Goal: Task Accomplishment & Management: Use online tool/utility

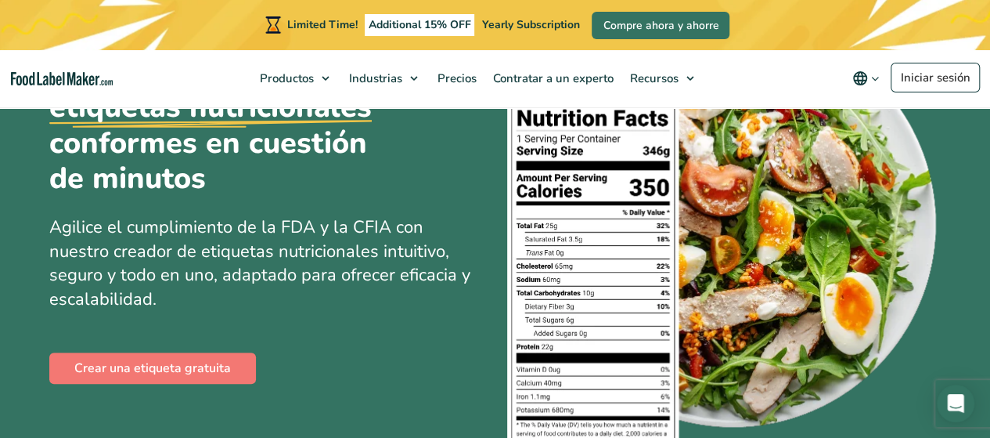
scroll to position [125, 0]
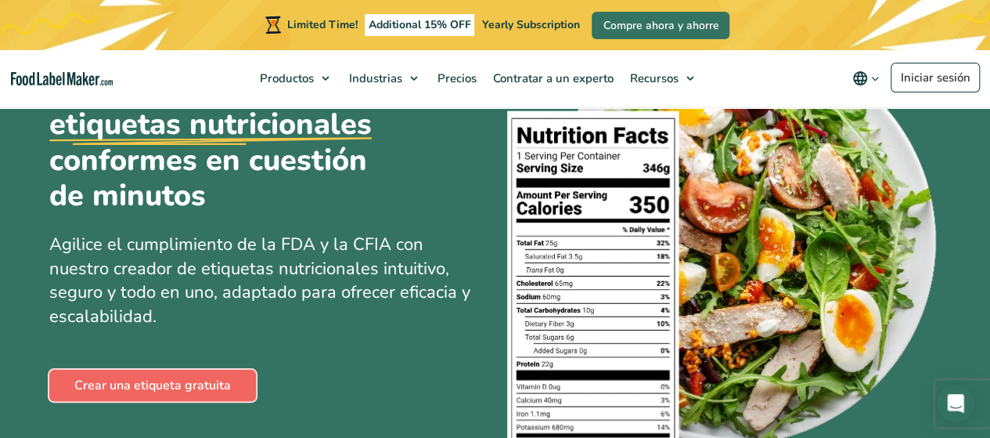
click at [164, 380] on link "Crear una etiqueta gratuita" at bounding box center [152, 384] width 207 height 31
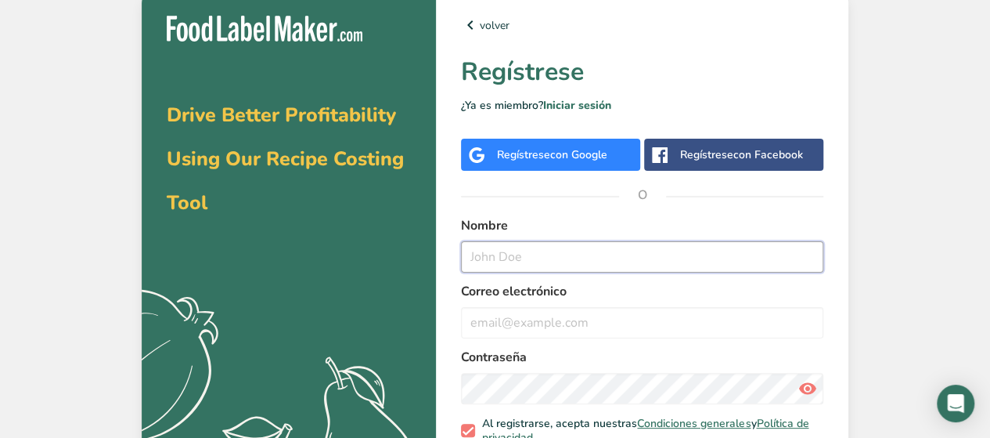
click at [491, 259] on input "text" at bounding box center [642, 256] width 362 height 31
type input "I"
type input "[PERSON_NAME]"
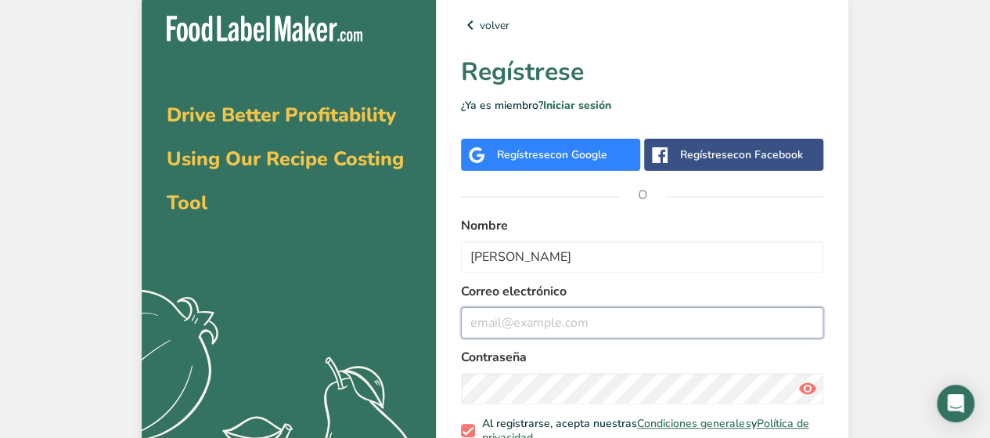
click at [490, 319] on input "email" at bounding box center [642, 322] width 362 height 31
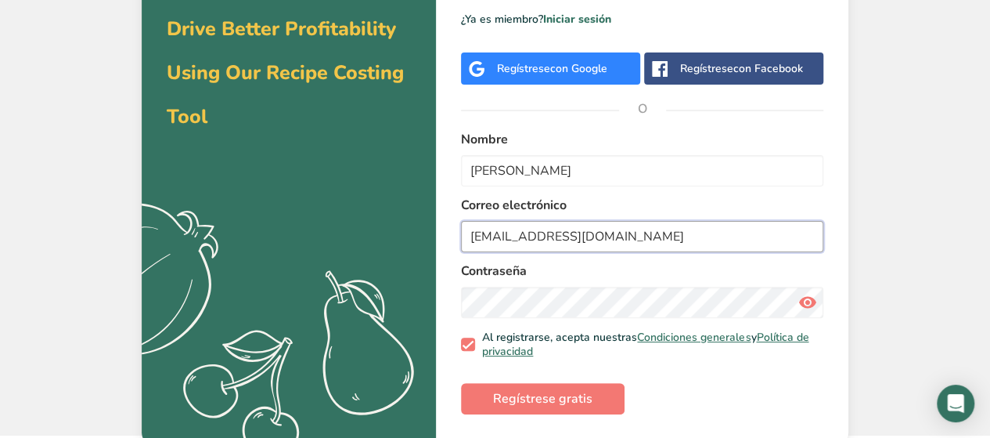
scroll to position [92, 0]
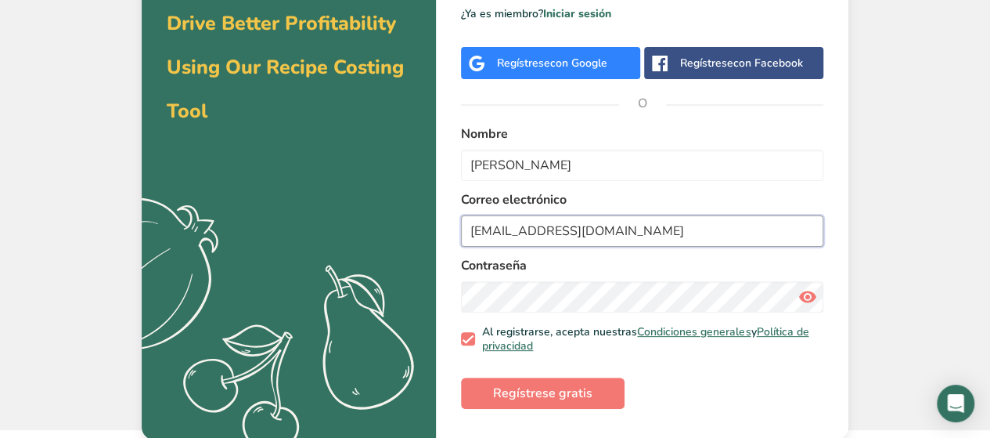
type input "[EMAIL_ADDRESS][DOMAIN_NAME]"
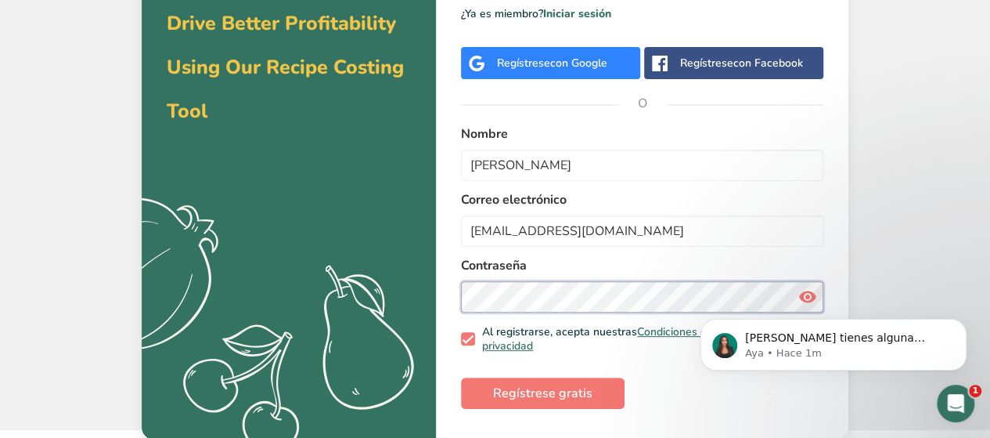
scroll to position [0, 0]
click at [516, 391] on span "Regístrese gratis" at bounding box center [542, 393] width 99 height 19
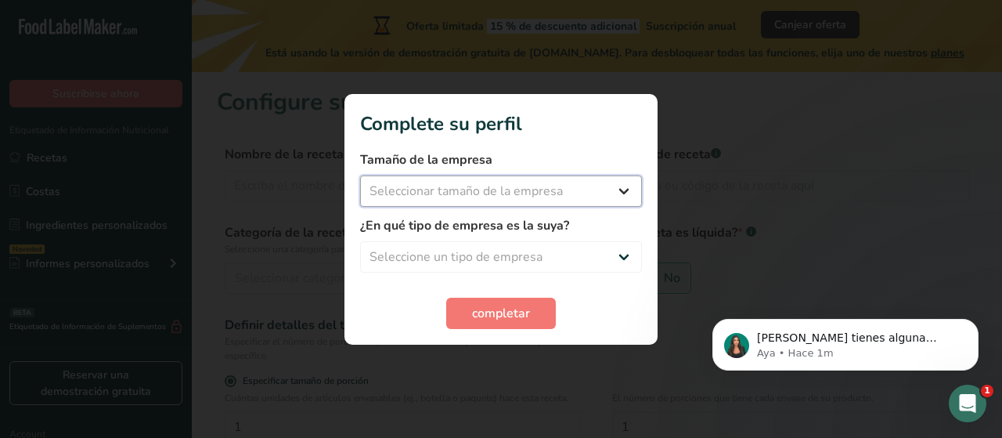
click at [492, 185] on select "Seleccionar tamaño de la empresa Menos de 10 empleados De 10 a 50 empleados De …" at bounding box center [501, 190] width 282 height 31
select select "1"
click at [360, 175] on select "Seleccionar tamaño de la empresa Menos de 10 empleados De 10 a 50 empleados De …" at bounding box center [501, 190] width 282 height 31
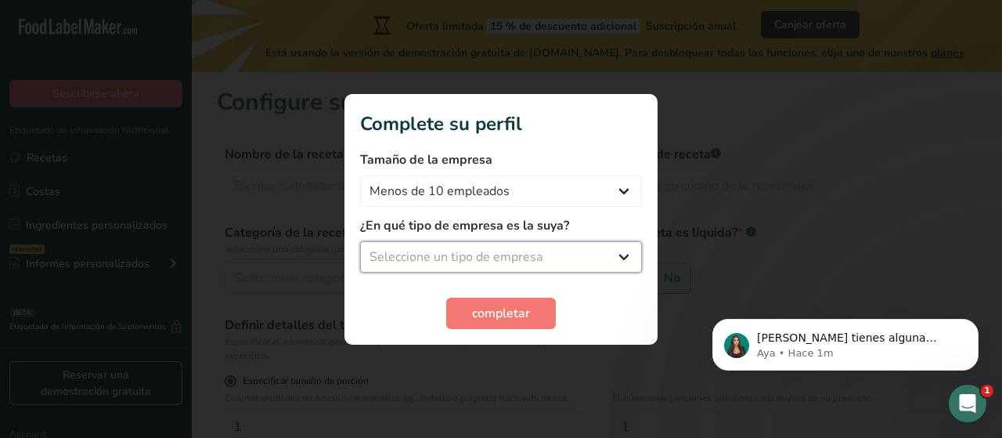
click at [465, 254] on select "Seleccione un tipo de empresa Fabricante de alimentos envasados Restaurante y c…" at bounding box center [501, 256] width 282 height 31
click at [750, 170] on div at bounding box center [501, 219] width 1002 height 438
click at [567, 254] on select "Seleccione un tipo de empresa Fabricante de alimentos envasados Restaurante y c…" at bounding box center [501, 256] width 282 height 31
click at [512, 255] on select "Seleccione un tipo de empresa Fabricante de alimentos envasados Restaurante y c…" at bounding box center [501, 256] width 282 height 31
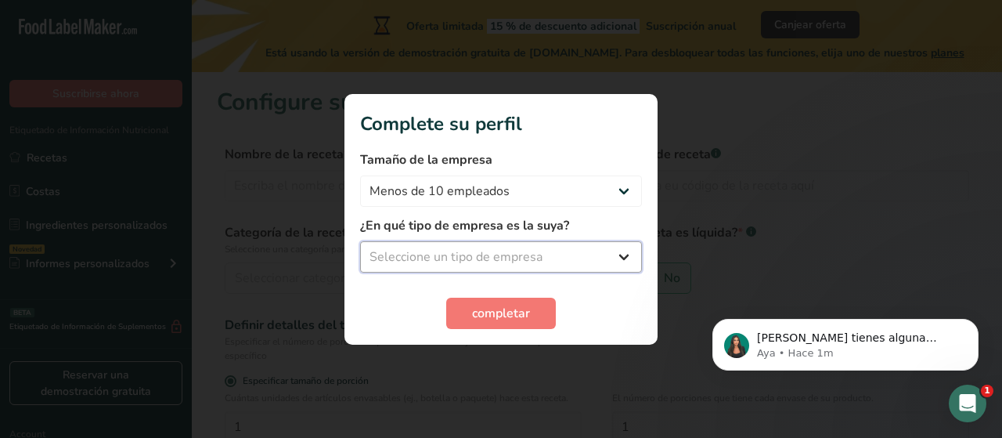
select select "8"
click at [360, 241] on select "Seleccione un tipo de empresa Fabricante de alimentos envasados Restaurante y c…" at bounding box center [501, 256] width 282 height 31
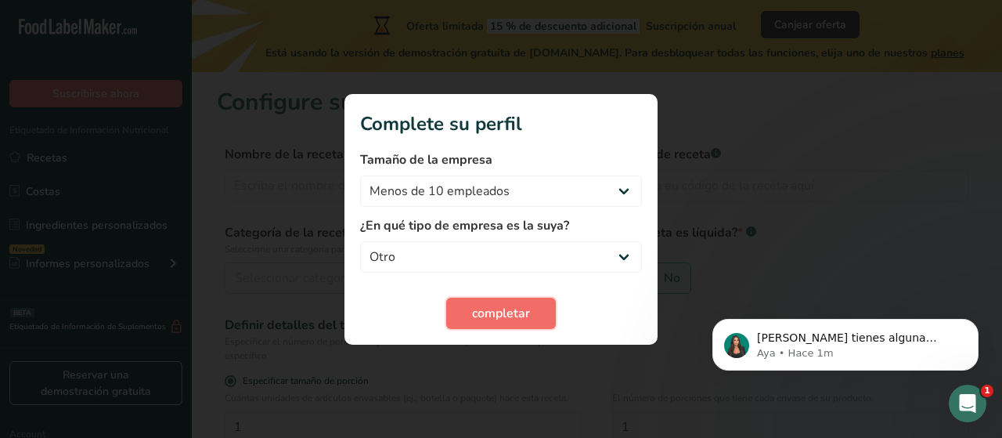
click at [492, 311] on span "completar" at bounding box center [501, 313] width 58 height 19
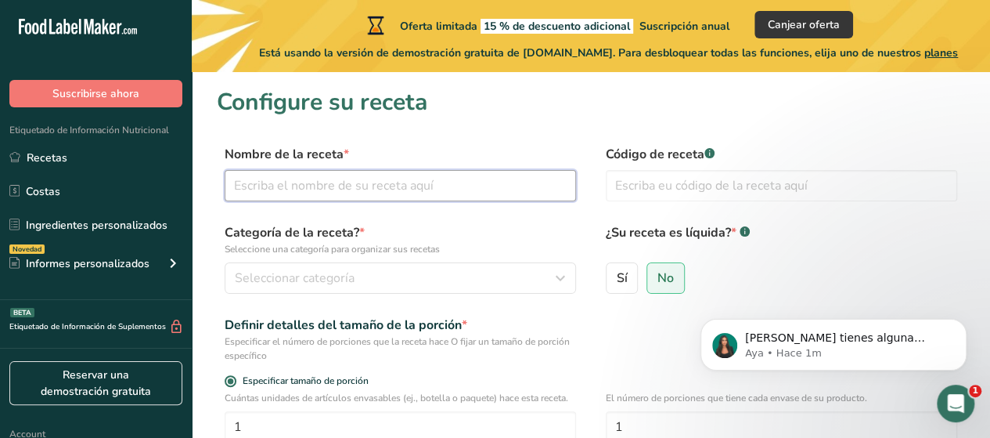
click at [319, 184] on input "text" at bounding box center [400, 185] width 351 height 31
type input "MACADAMIA CARAMELIZADA"
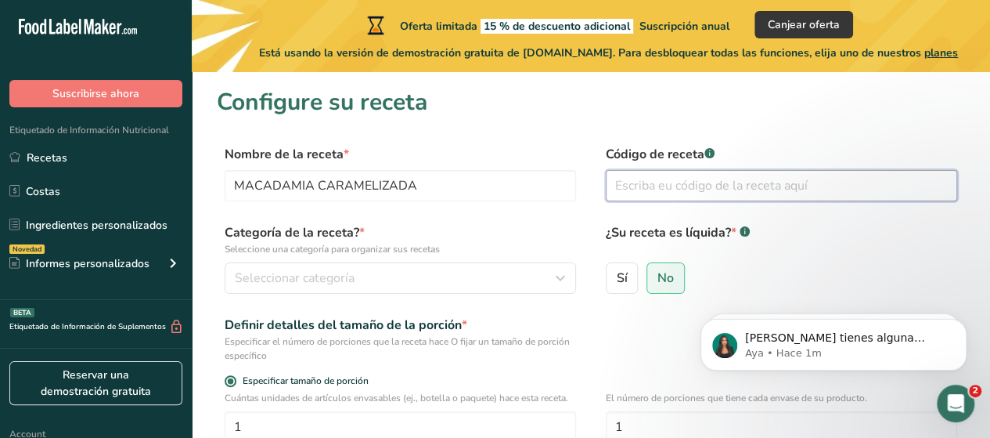
click at [648, 193] on input "text" at bounding box center [781, 185] width 351 height 31
type input "01"
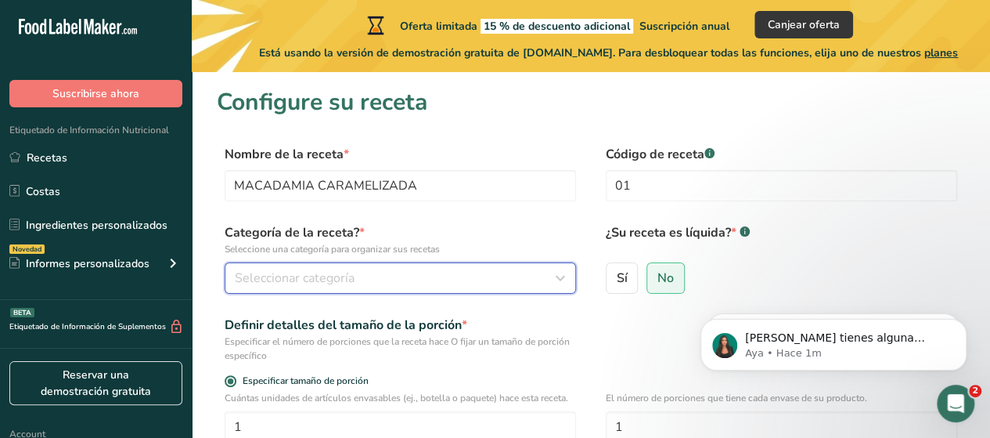
click at [257, 278] on span "Seleccionar categoría" at bounding box center [295, 277] width 120 height 19
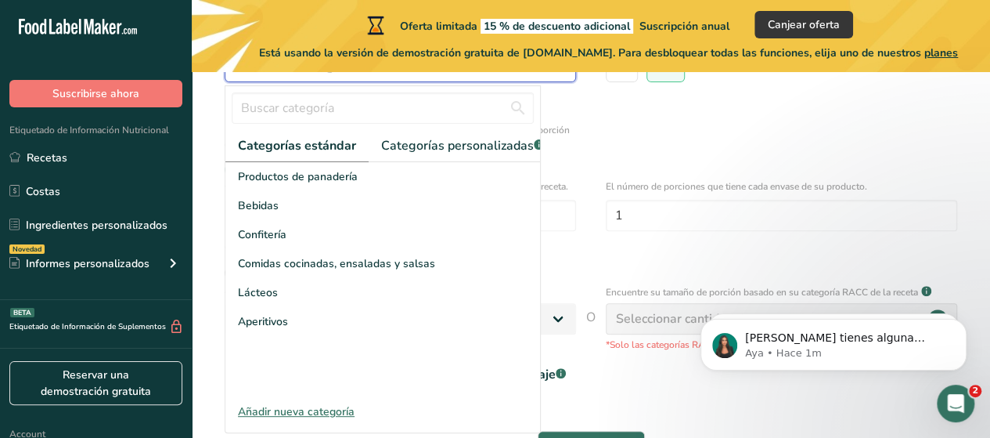
scroll to position [244, 0]
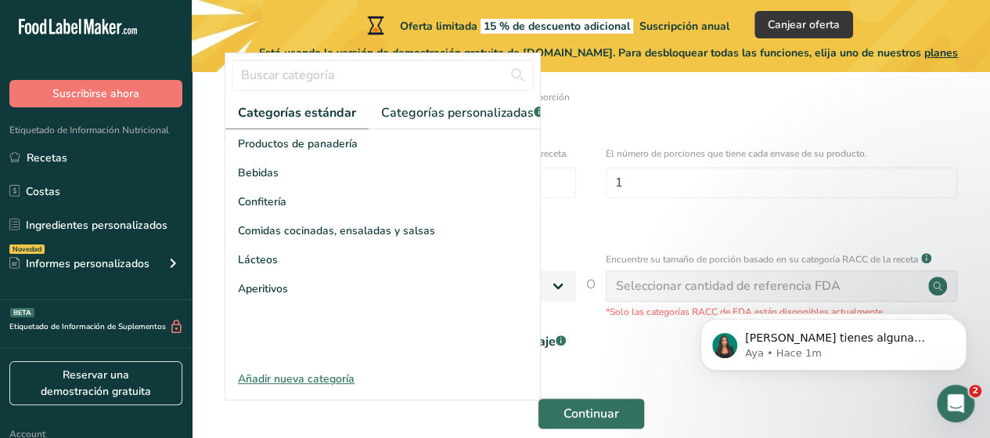
click at [293, 387] on div "Añadir nueva categoría" at bounding box center [382, 378] width 315 height 16
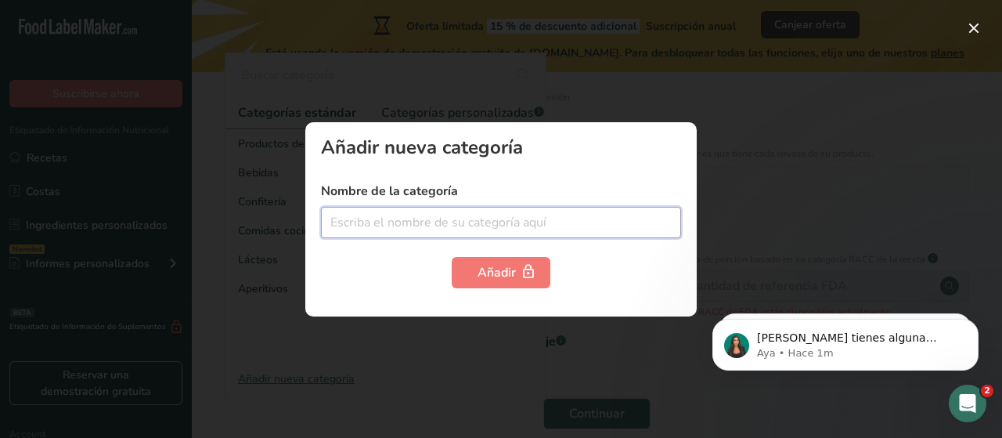
click at [403, 228] on input "text" at bounding box center [501, 222] width 360 height 31
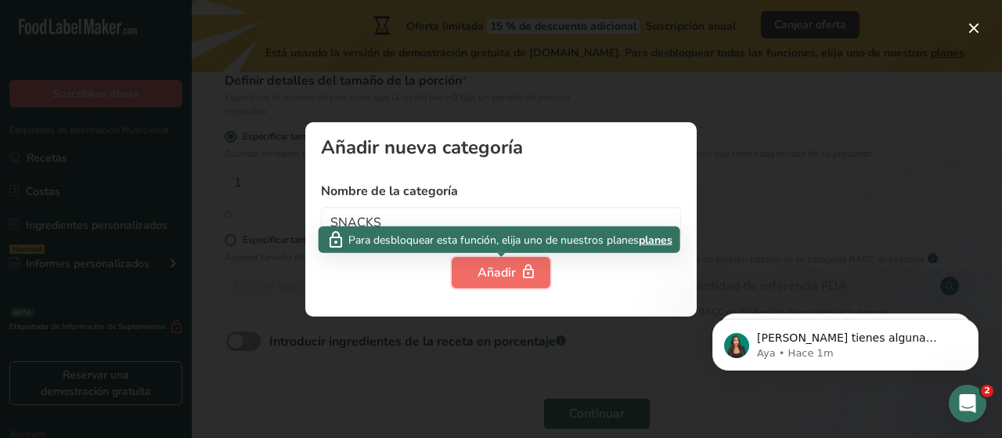
click at [498, 275] on div "Añadir" at bounding box center [500, 272] width 47 height 19
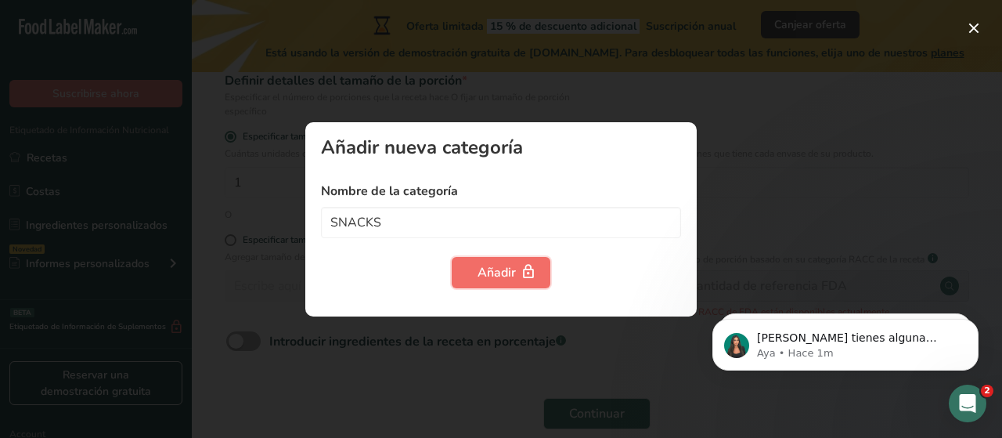
click at [498, 275] on div "Añadir" at bounding box center [500, 272] width 47 height 19
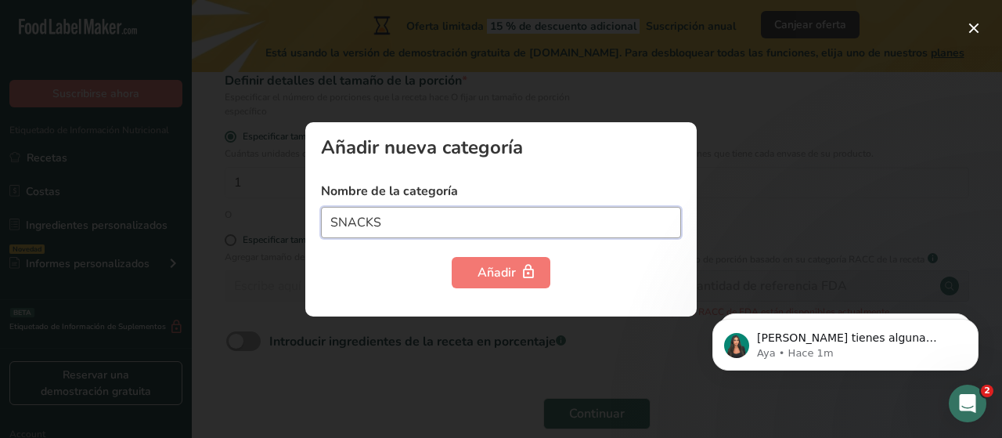
click at [424, 219] on input "SNACKS" at bounding box center [501, 222] width 360 height 31
drag, startPoint x: 424, startPoint y: 219, endPoint x: 335, endPoint y: 224, distance: 89.4
click at [335, 224] on input "SNACKS" at bounding box center [501, 222] width 360 height 31
type input "S"
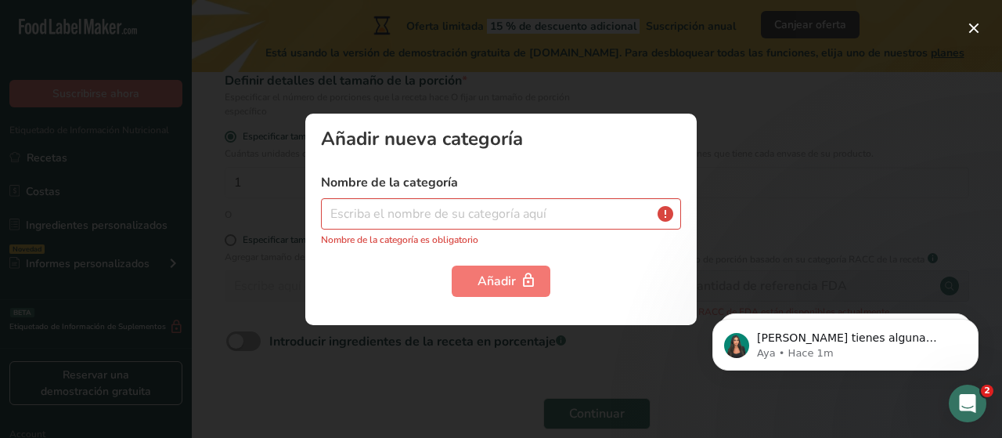
click at [667, 151] on div "Añadir nueva categoría Nombre de la categoría Nombre de la categoría es obligat…" at bounding box center [500, 219] width 391 height 211
click at [856, 204] on div at bounding box center [501, 219] width 1002 height 438
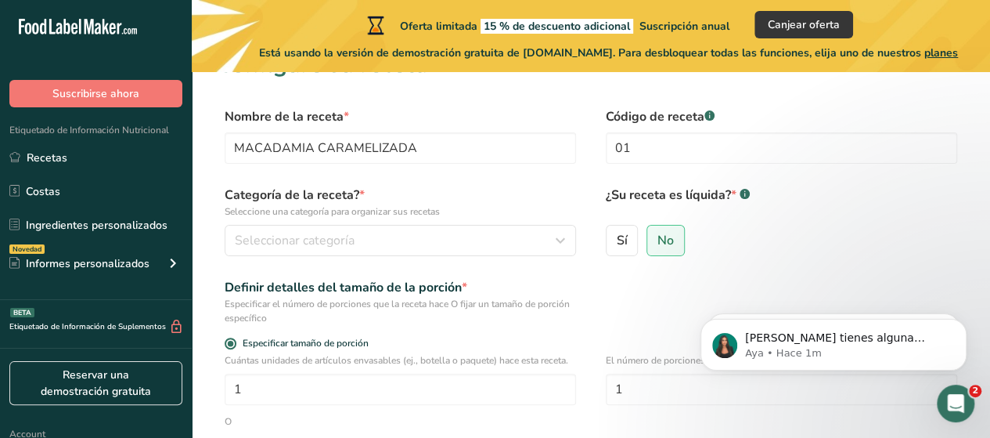
scroll to position [36, 0]
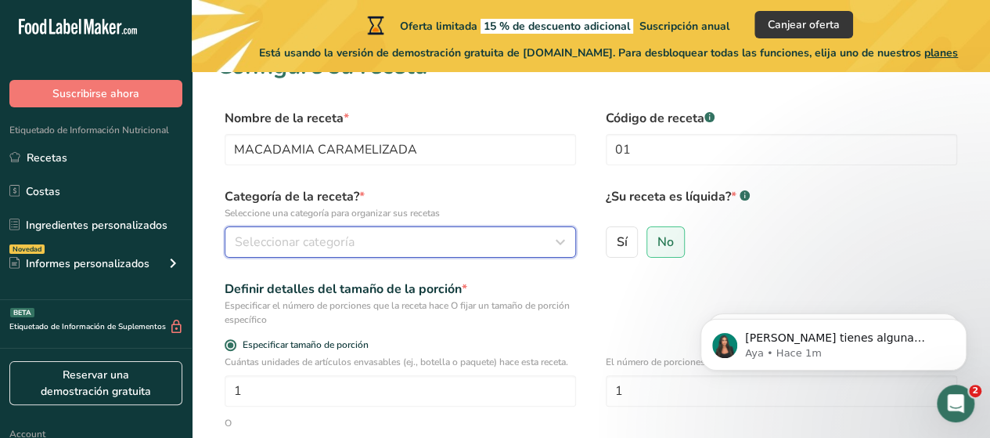
click at [293, 247] on span "Seleccionar categoría" at bounding box center [295, 241] width 120 height 19
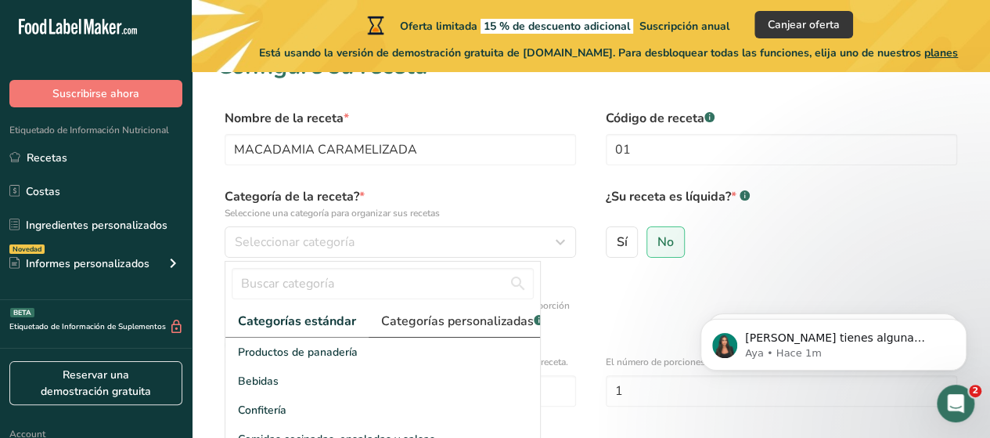
click at [424, 321] on span "Categorías personalizadas .a-a{fill:#347362;}.b-a{fill:#fff;}" at bounding box center [462, 321] width 163 height 19
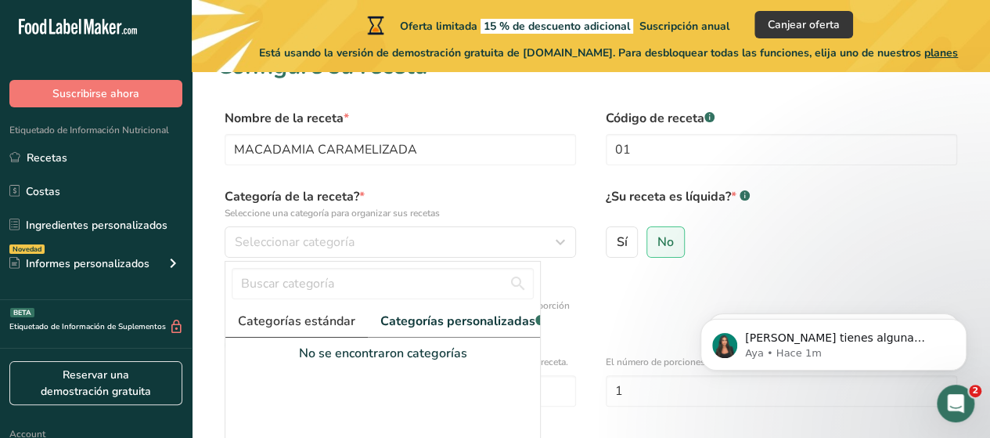
click at [308, 326] on span "Categorías estándar" at bounding box center [296, 321] width 117 height 19
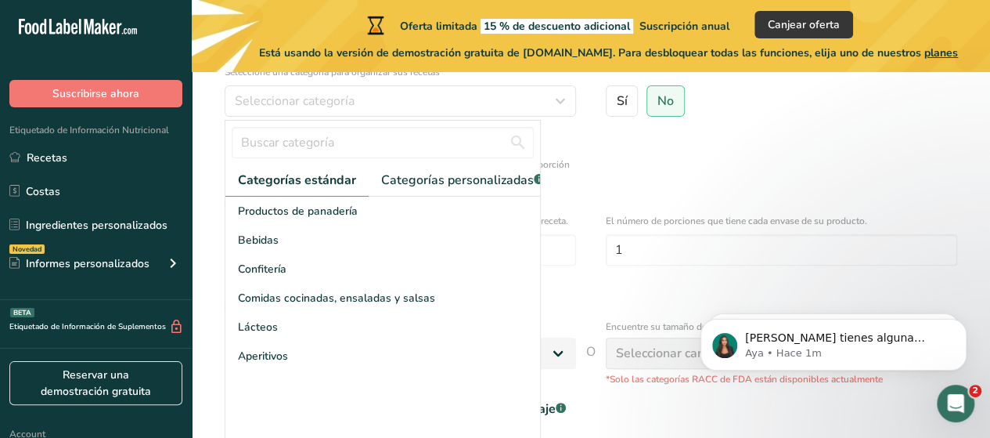
scroll to position [178, 0]
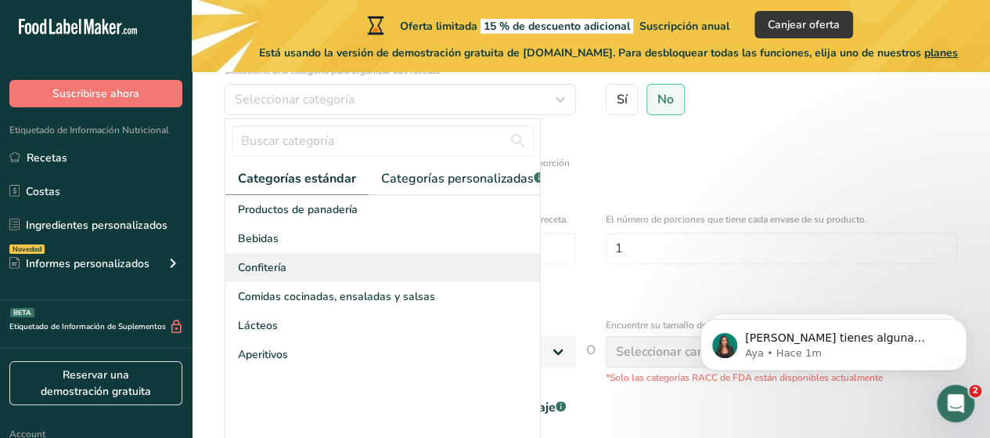
click at [272, 276] on span "Confitería" at bounding box center [262, 267] width 49 height 16
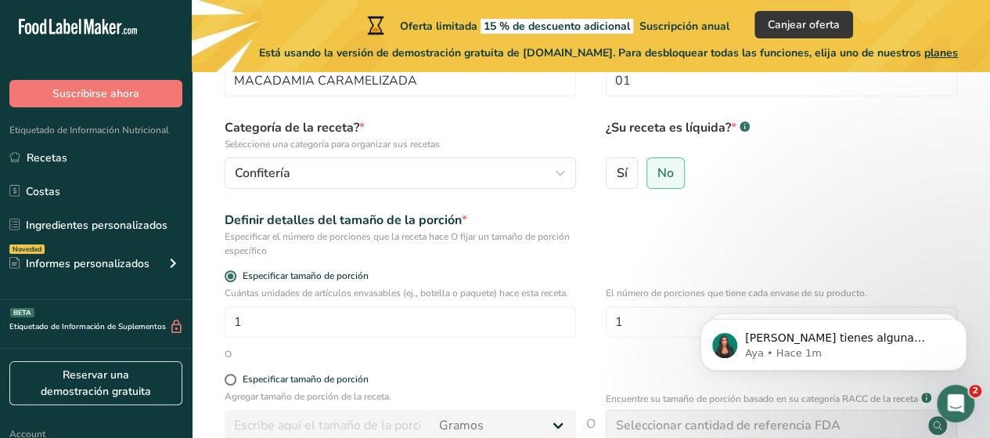
scroll to position [104, 0]
click at [665, 175] on span "No" at bounding box center [666, 174] width 16 height 16
click at [658, 175] on input "No" at bounding box center [652, 173] width 10 height 10
click at [665, 175] on span "No" at bounding box center [666, 174] width 16 height 16
click at [658, 175] on input "No" at bounding box center [652, 173] width 10 height 10
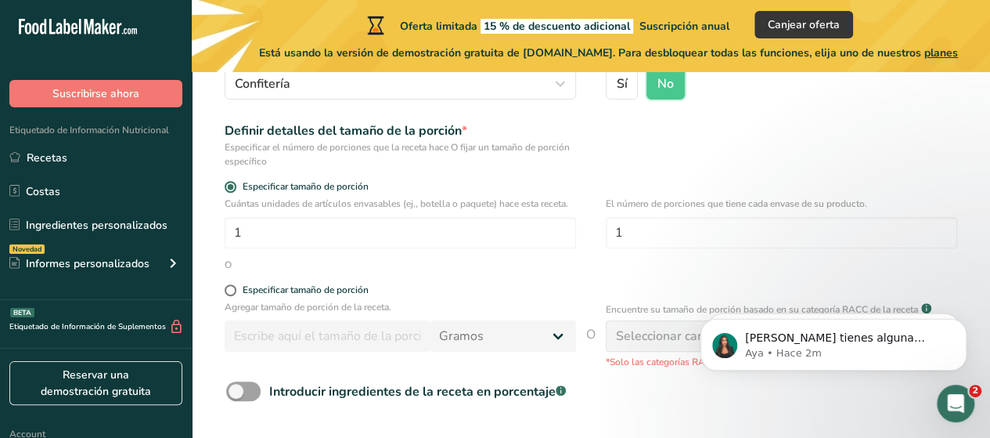
scroll to position [197, 0]
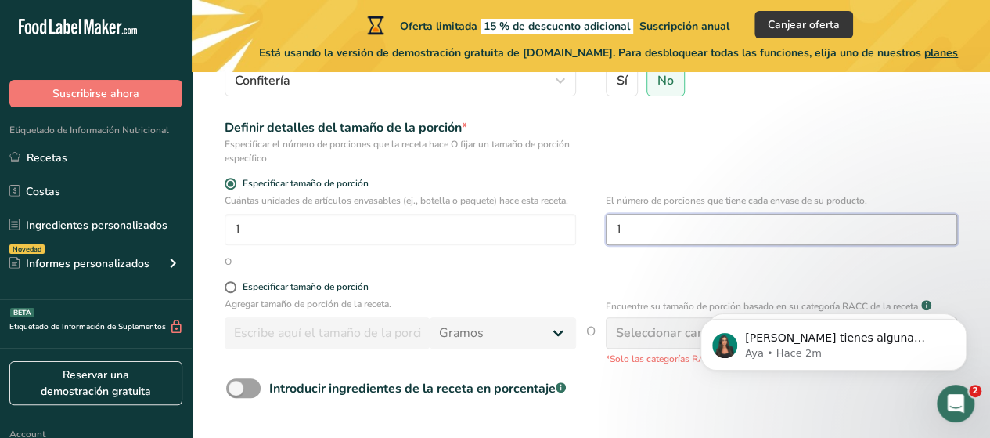
click at [639, 236] on input "1" at bounding box center [781, 229] width 351 height 31
type input "3.5"
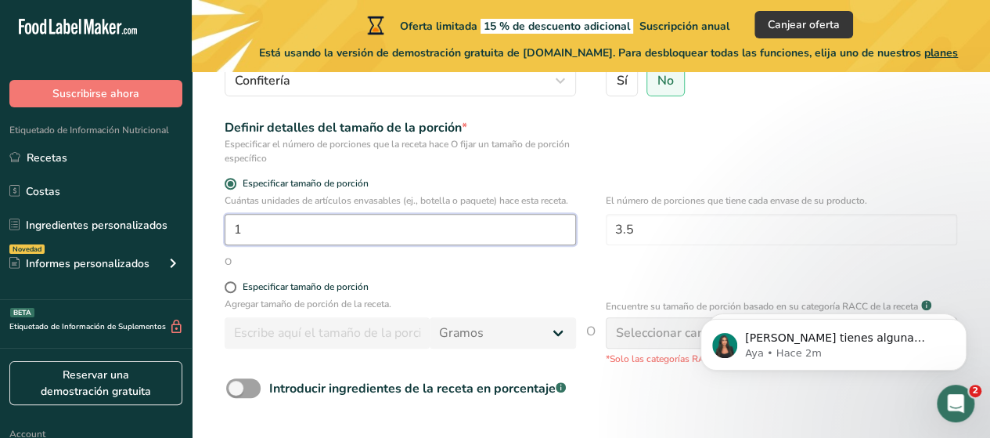
click at [266, 231] on input "1" at bounding box center [400, 229] width 351 height 31
type input "100"
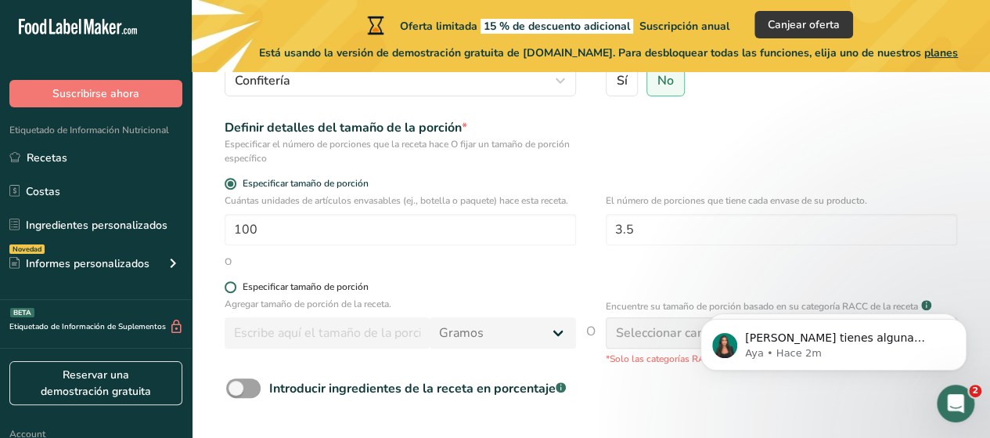
click at [232, 284] on span at bounding box center [231, 287] width 12 height 12
click at [232, 284] on input "Especificar tamaño de porción" at bounding box center [230, 287] width 10 height 10
radio input "true"
radio input "false"
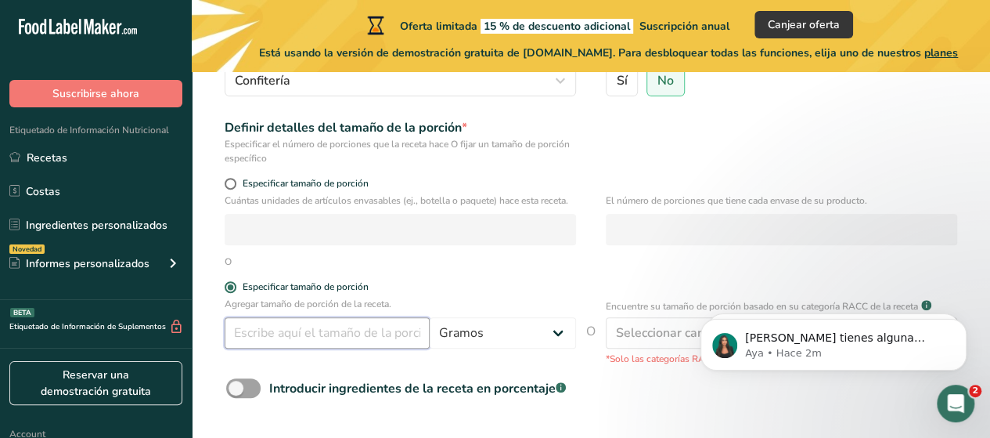
click at [268, 328] on input "number" at bounding box center [327, 332] width 205 height 31
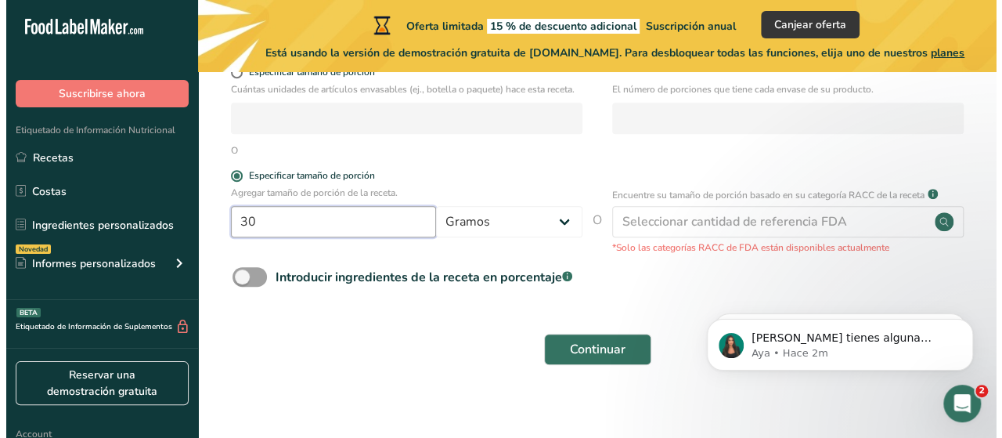
scroll to position [311, 0]
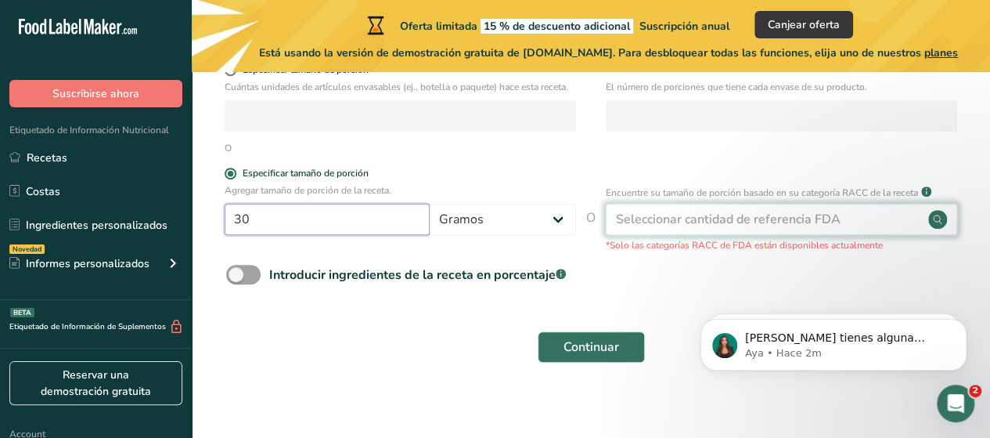
type input "30"
click at [737, 222] on div "Seleccionar cantidad de referencia FDA" at bounding box center [728, 219] width 225 height 19
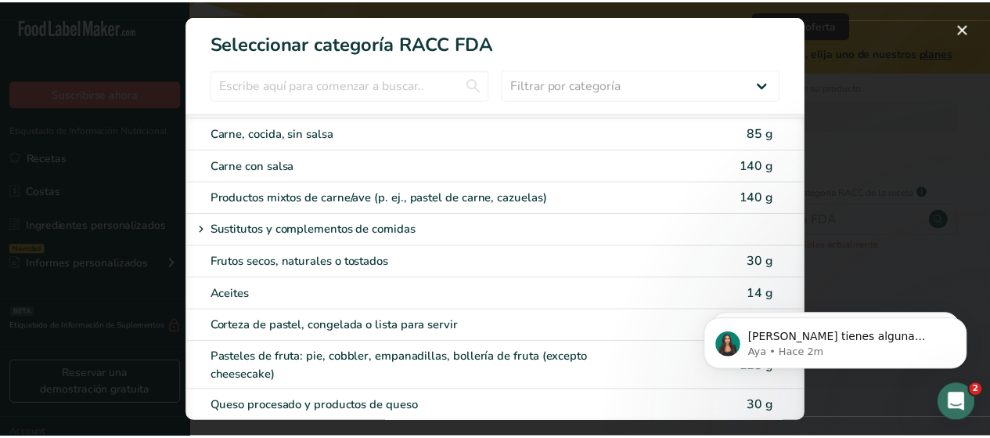
scroll to position [2079, 0]
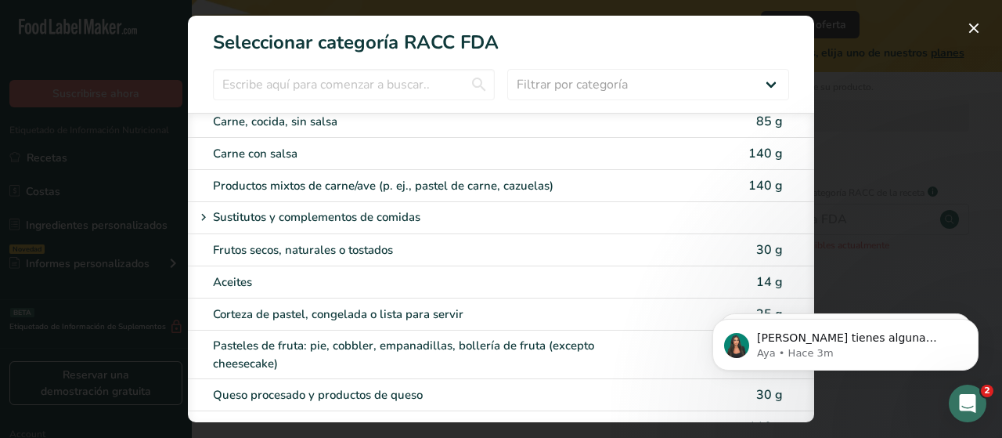
click at [681, 241] on div "Frutos secos, naturales o tostados" at bounding box center [474, 250] width 523 height 18
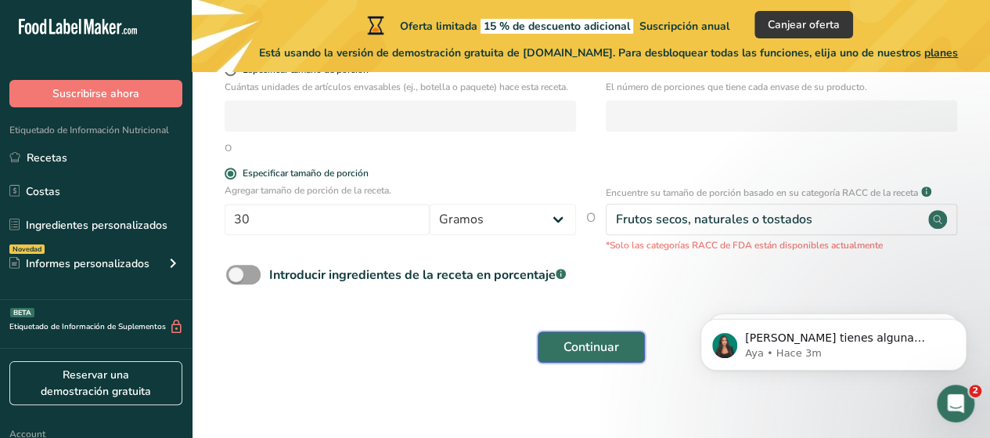
click at [601, 346] on span "Continuar" at bounding box center [592, 346] width 56 height 19
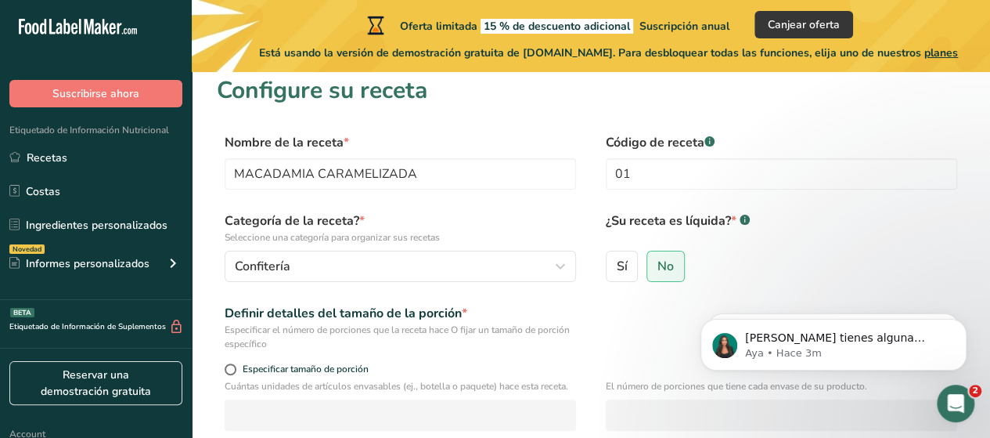
scroll to position [0, 0]
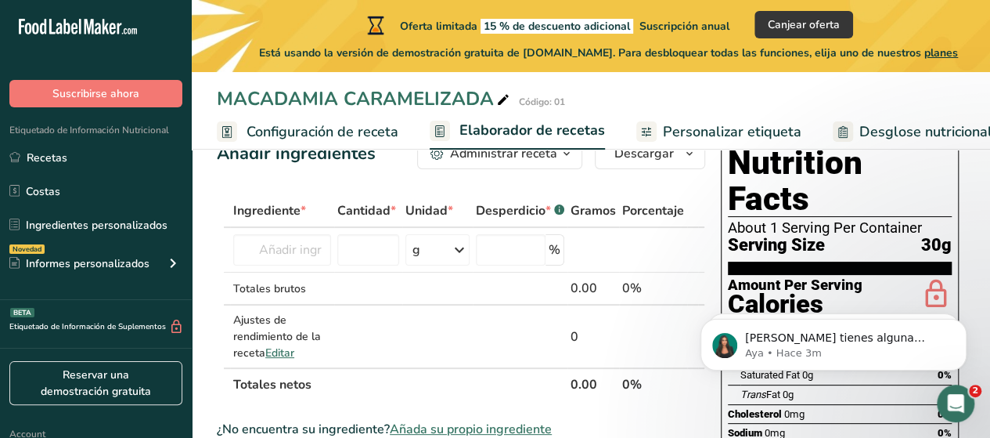
scroll to position [52, 0]
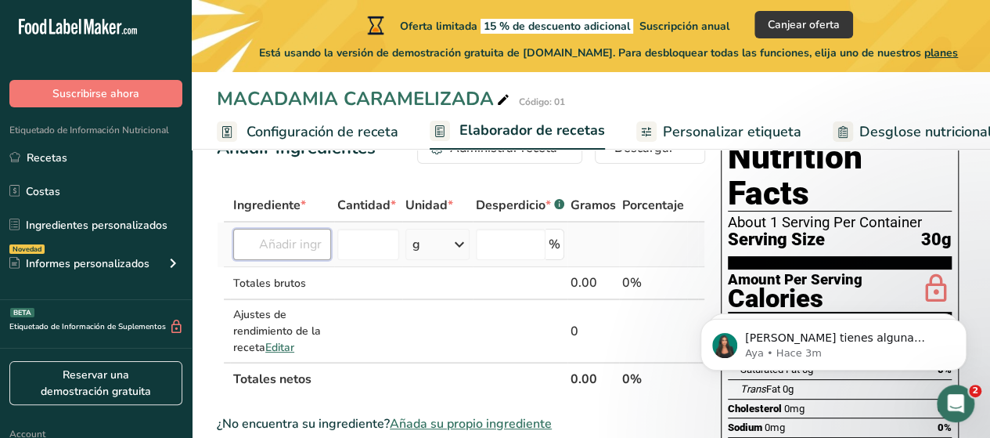
click at [284, 250] on input "text" at bounding box center [282, 244] width 98 height 31
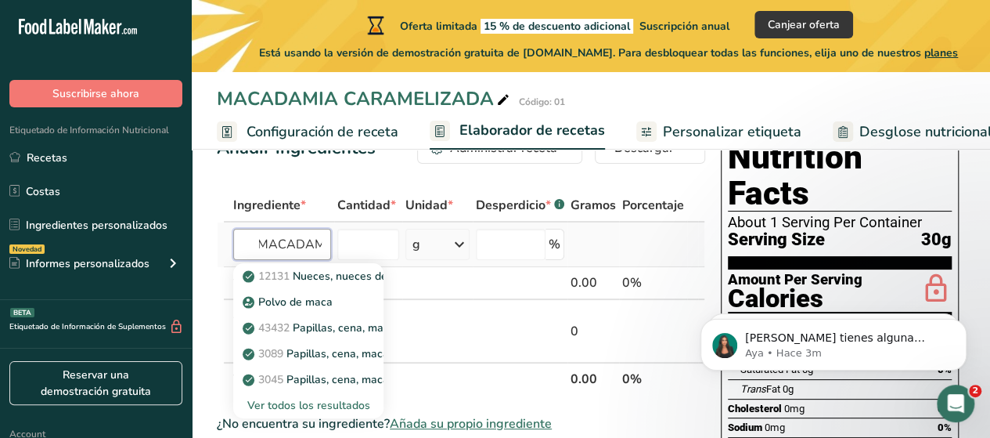
scroll to position [0, 14]
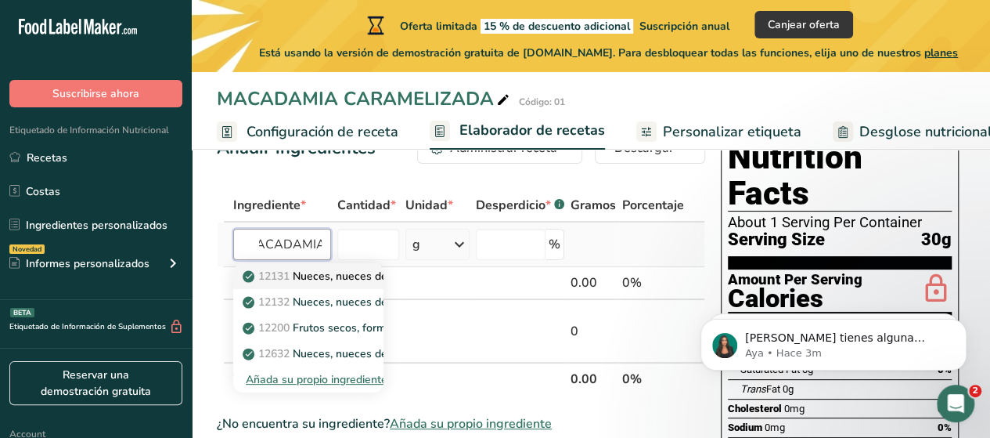
type input "MACADAMIA"
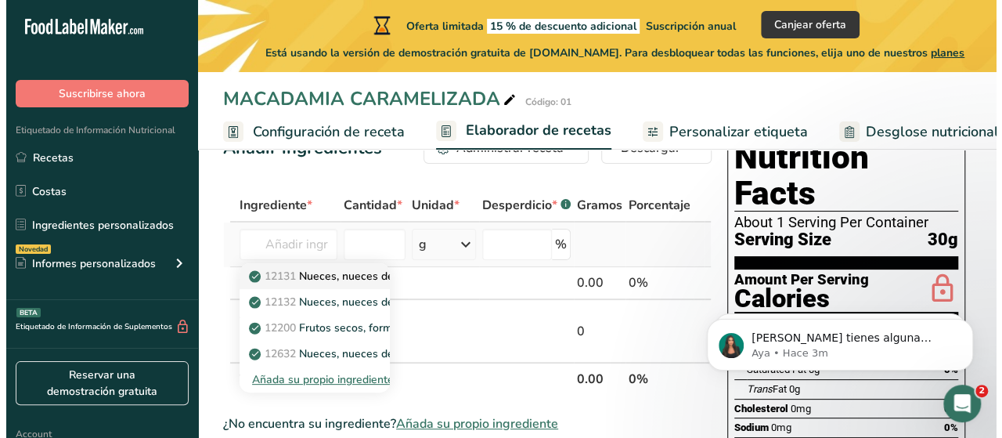
scroll to position [0, 0]
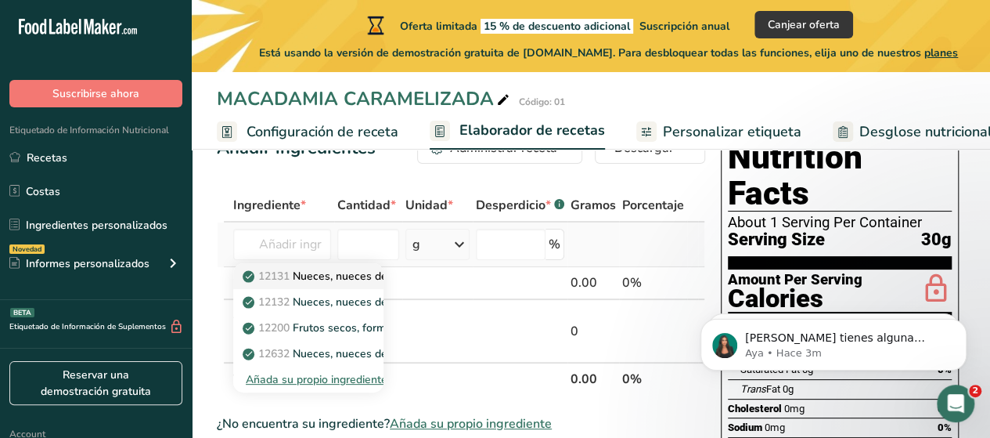
click at [335, 276] on p "12131 Nueces, nueces de macadamia, crudas" at bounding box center [367, 276] width 242 height 16
type input "Nuts, macadamia nuts, raw"
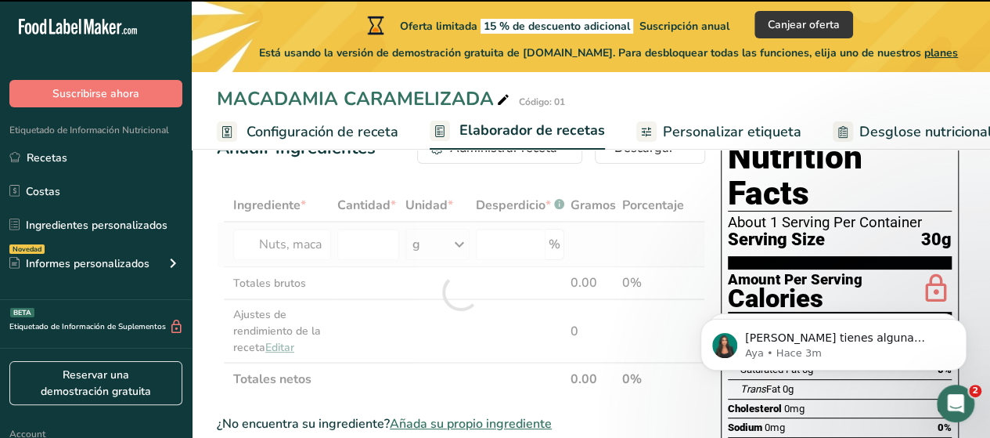
type input "0"
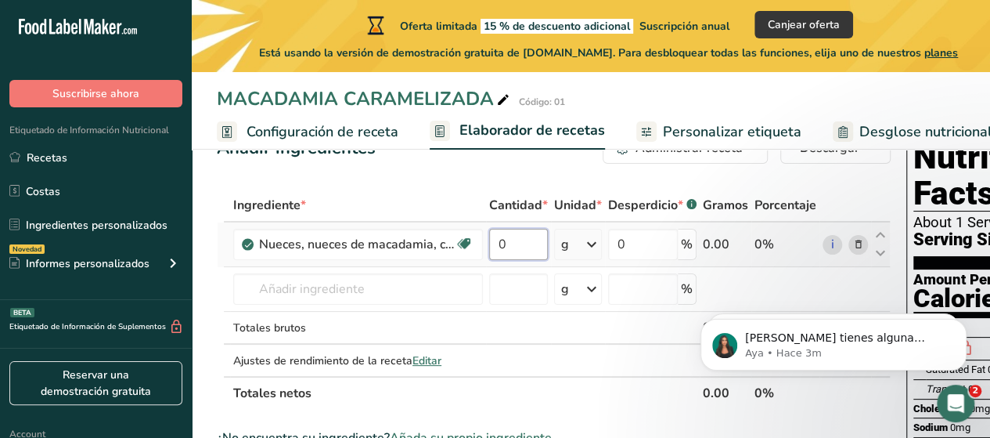
click at [526, 241] on input "0" at bounding box center [518, 244] width 59 height 31
type input "300"
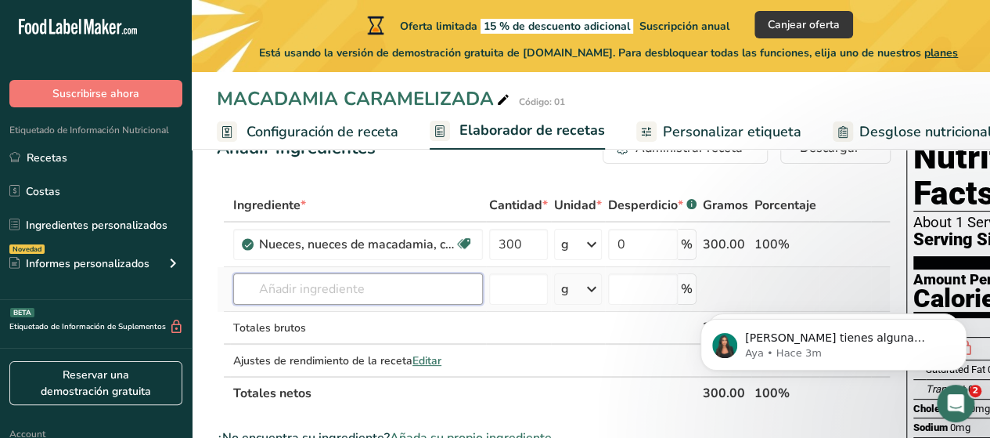
click at [351, 289] on div "Ingrediente * Cantidad * Unidad * Desperdicio * .a-a{fill:#347362;}.b-a{fill:#f…" at bounding box center [554, 299] width 674 height 221
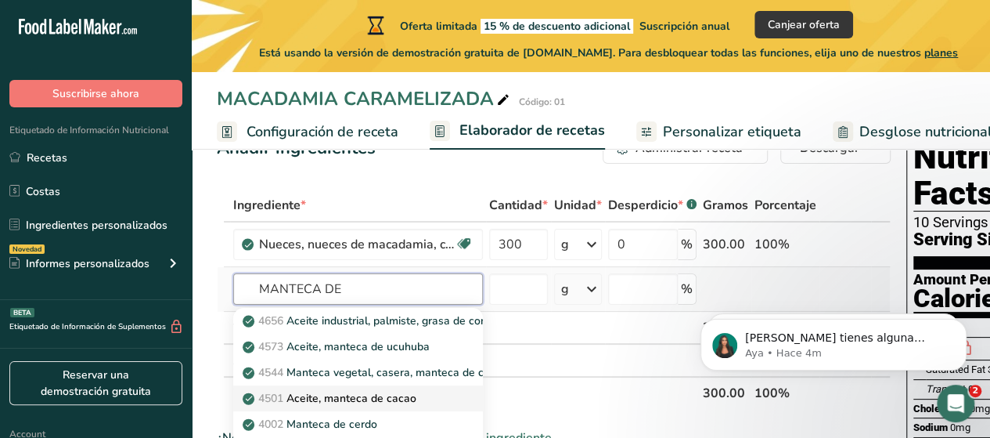
type input "MANTECA DE"
click at [332, 400] on p "4501 Aceite, manteca de cacao" at bounding box center [331, 398] width 171 height 16
type input "Oil, cocoa butter"
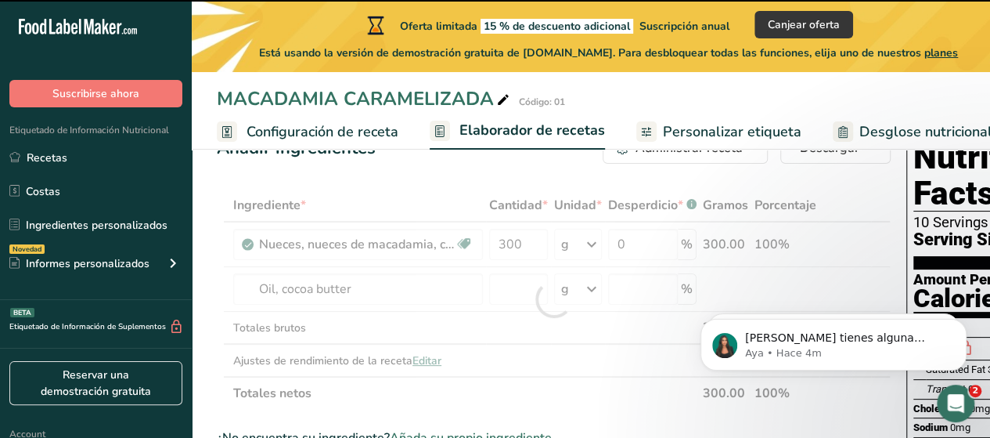
type input "0"
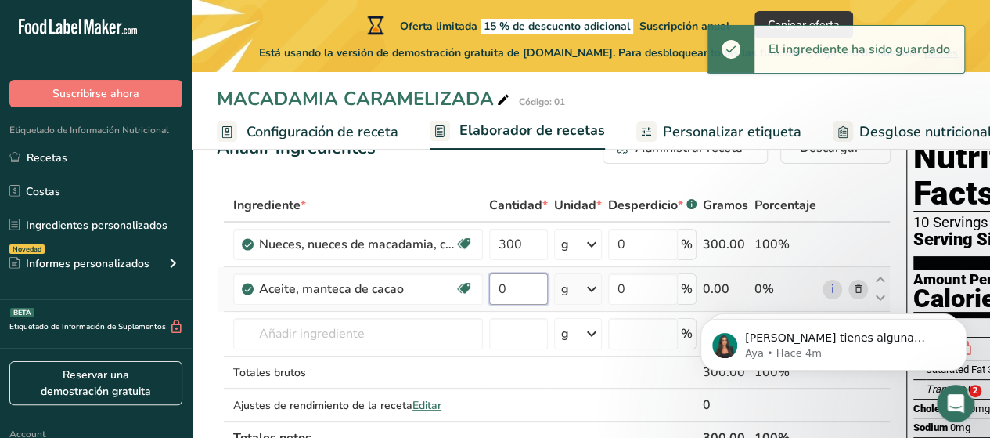
click at [509, 290] on input "0" at bounding box center [518, 288] width 59 height 31
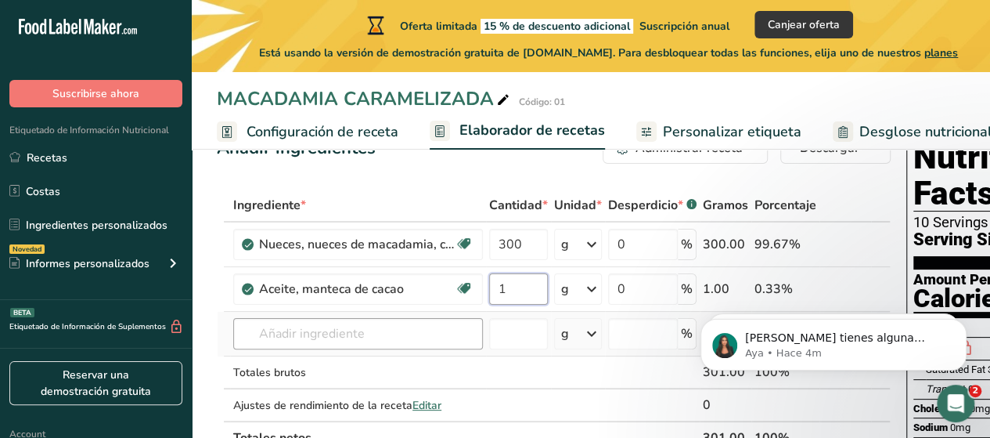
type input "1"
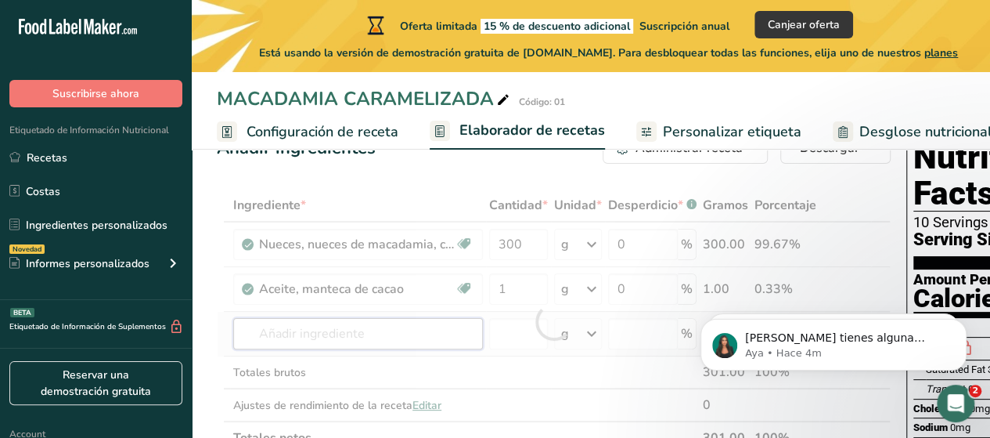
click at [305, 337] on div "Ingrediente * Cantidad * Unidad * Desperdicio * .a-a{fill:#347362;}.b-a{fill:#f…" at bounding box center [554, 321] width 674 height 265
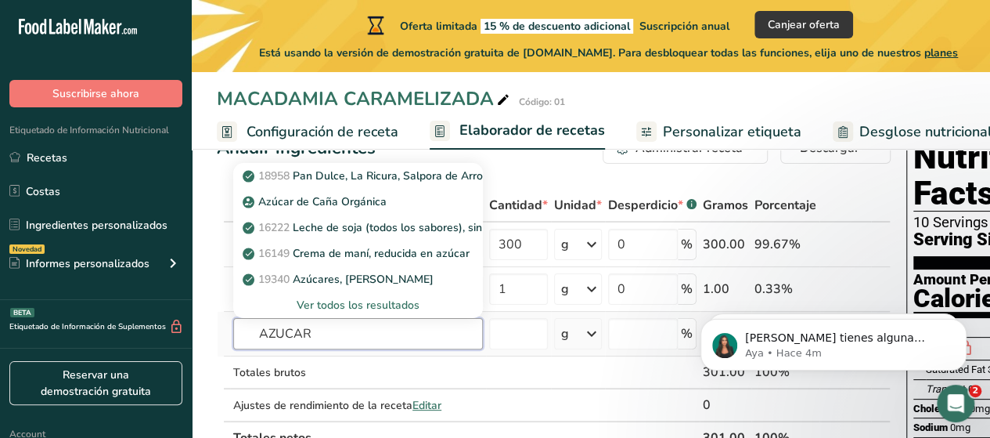
click at [326, 331] on input "AZUCAR" at bounding box center [358, 333] width 250 height 31
type input "AZUCAR"
click at [379, 304] on div "Ver todos los resultados" at bounding box center [358, 305] width 225 height 16
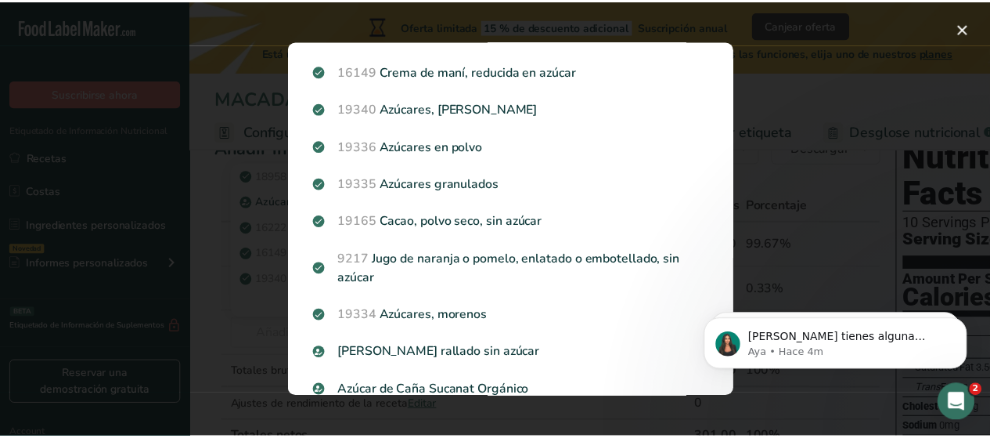
scroll to position [205, 0]
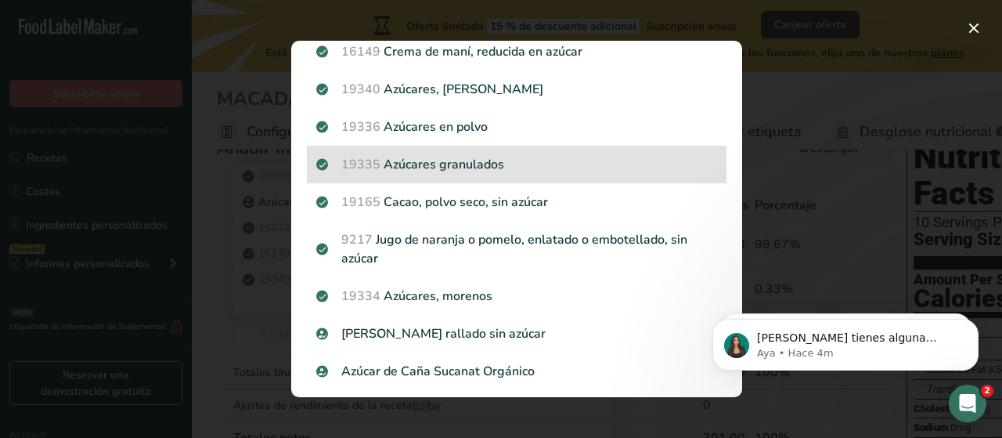
click at [456, 153] on div "19335 Azúcares granulados" at bounding box center [517, 165] width 420 height 38
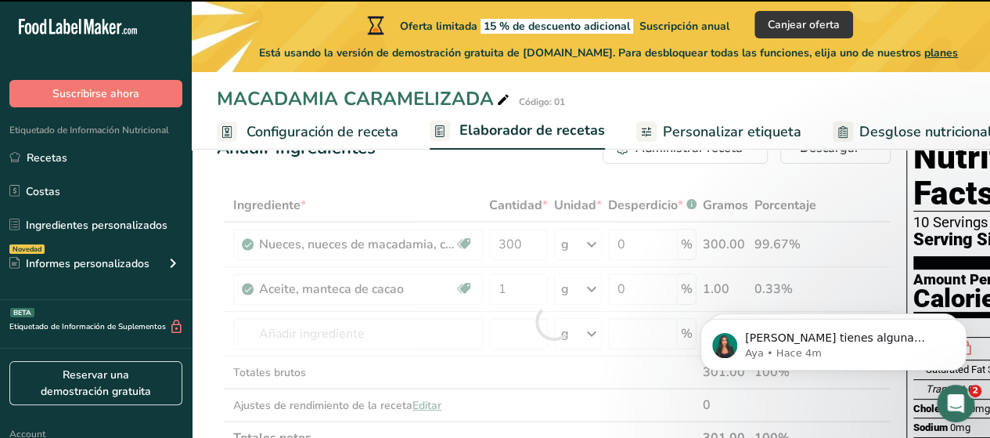
type input "0"
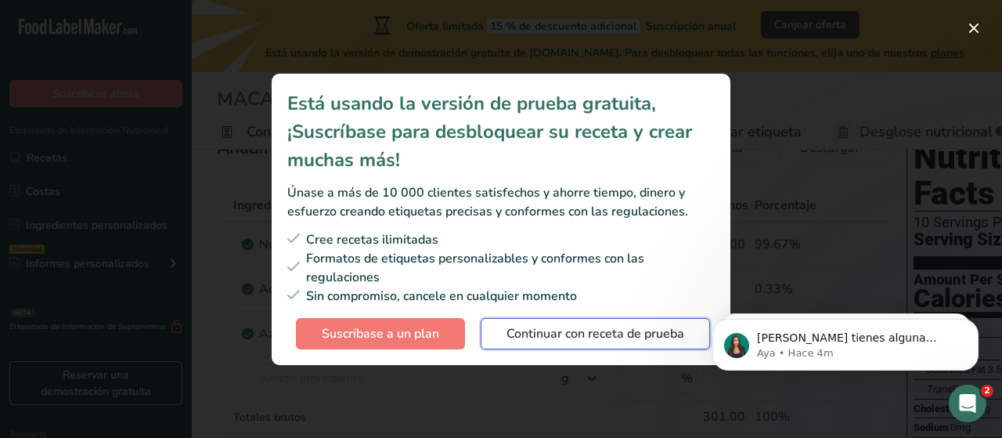
click at [571, 328] on span "Continuar con receta de prueba" at bounding box center [595, 333] width 178 height 19
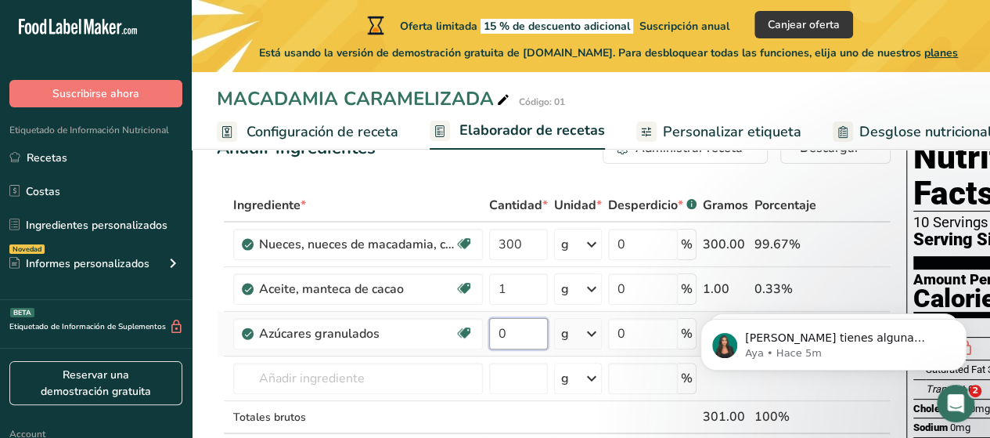
click at [505, 333] on input "0" at bounding box center [518, 333] width 59 height 31
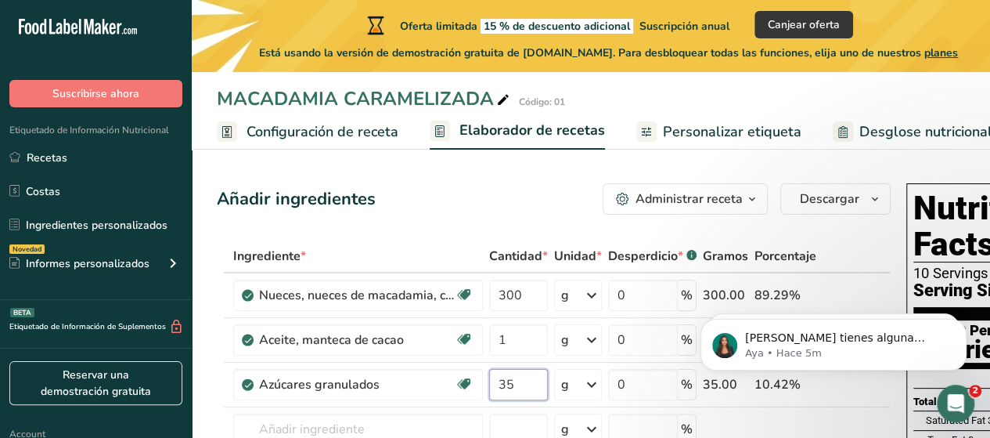
scroll to position [0, 0]
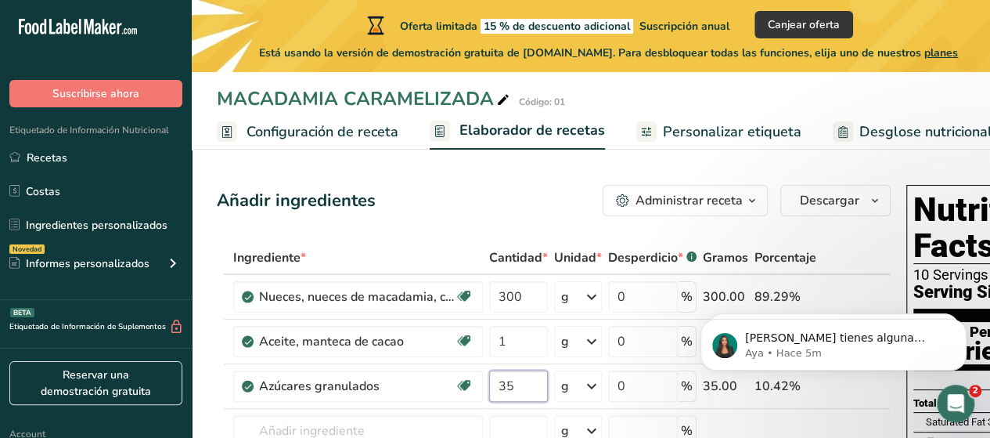
type input "35"
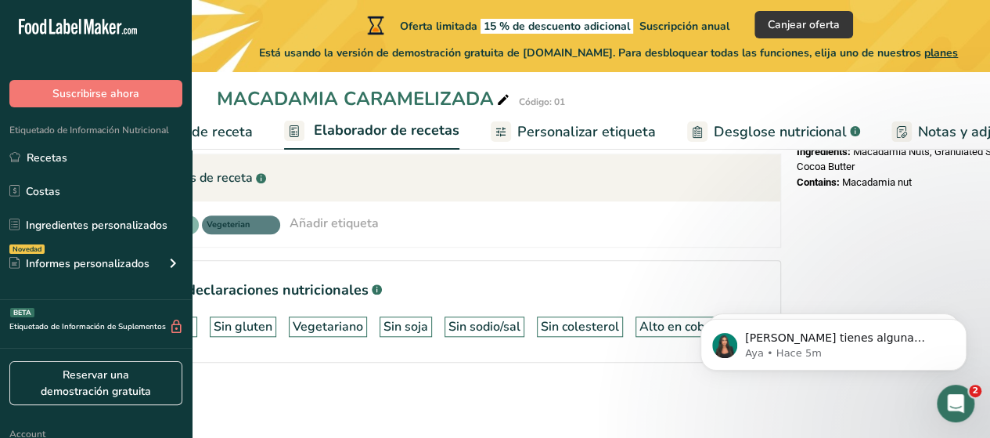
scroll to position [0, 158]
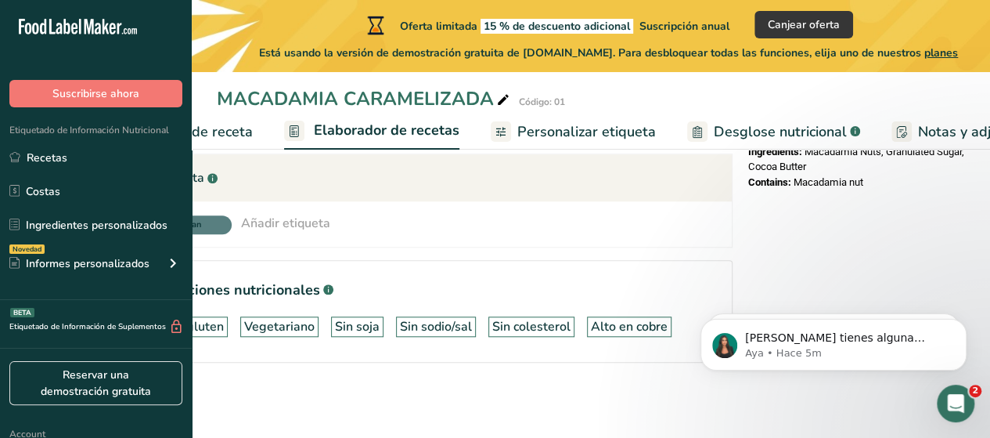
drag, startPoint x: 791, startPoint y: 431, endPoint x: 19, endPoint y: 31, distance: 869.7
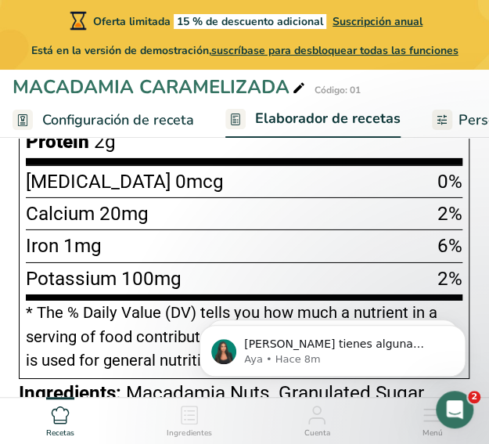
scroll to position [1115, 0]
